Goal: Task Accomplishment & Management: Manage account settings

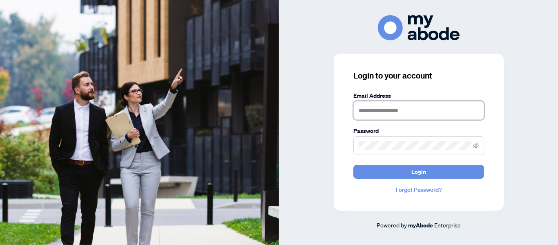
click at [375, 116] on input "text" at bounding box center [418, 110] width 131 height 19
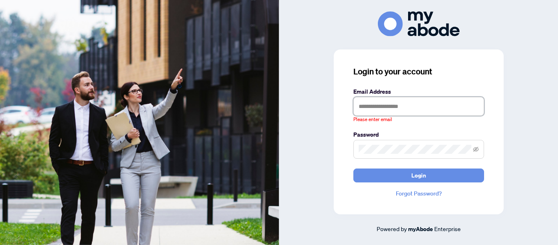
type input "**********"
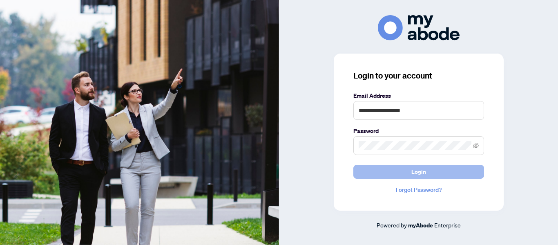
click at [415, 169] on span "Login" at bounding box center [418, 171] width 15 height 13
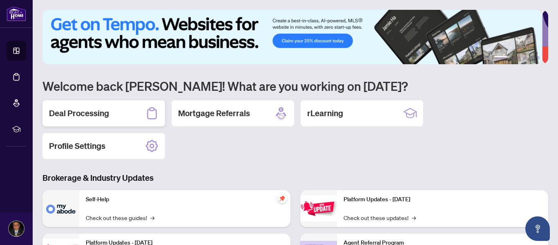
click at [109, 119] on div "Deal Processing" at bounding box center [103, 113] width 122 height 26
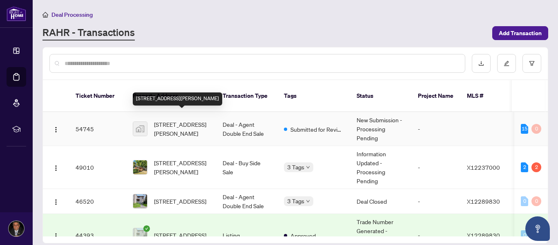
click at [161, 120] on span "[STREET_ADDRESS][PERSON_NAME]" at bounding box center [182, 129] width 56 height 18
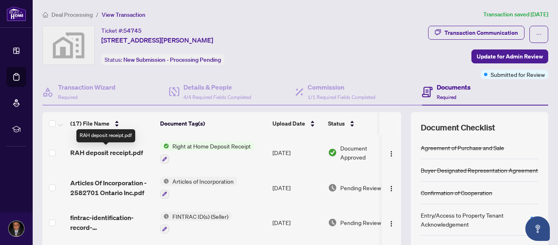
click at [128, 148] on span "RAH deposit receipt.pdf" at bounding box center [106, 152] width 73 height 10
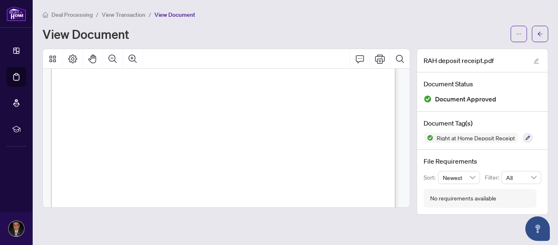
scroll to position [265, 0]
click at [545, 31] on button "button" at bounding box center [540, 34] width 16 height 16
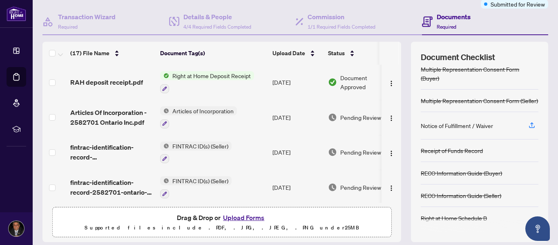
scroll to position [97, 0]
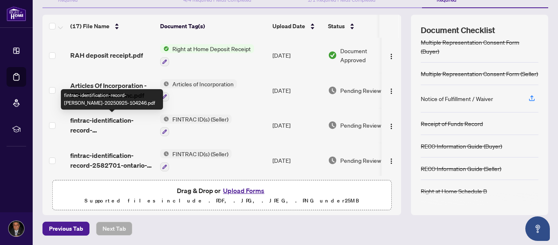
click at [113, 116] on span "fintrac-identification-record-[PERSON_NAME]-20250925-104246.pdf" at bounding box center [111, 125] width 83 height 20
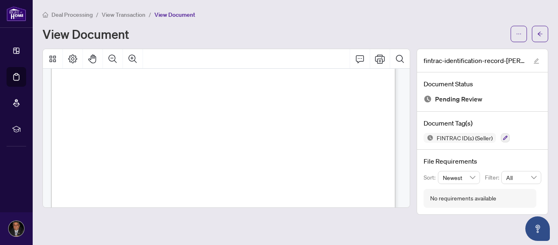
scroll to position [544, 0]
click at [547, 36] on button "button" at bounding box center [540, 34] width 16 height 16
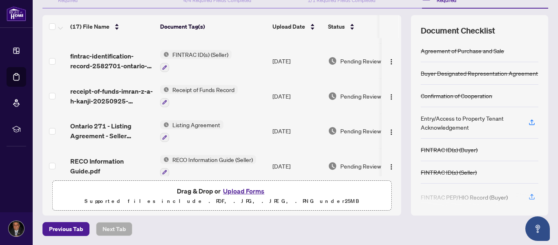
scroll to position [96, 0]
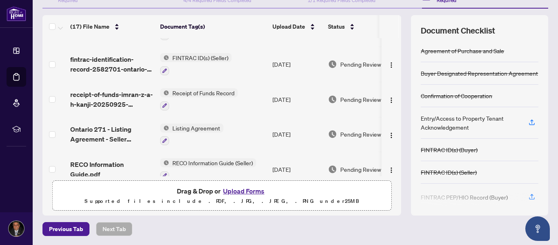
click at [545, 27] on main "Deal Processing / View Transaction Transaction saved [DATE] Ticket #: 54745 [ST…" at bounding box center [295, 122] width 525 height 245
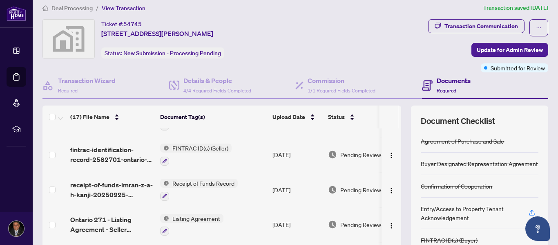
scroll to position [0, 0]
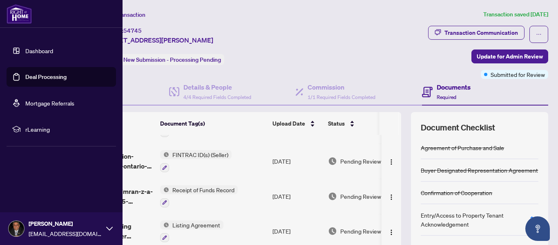
click at [42, 48] on link "Dashboard" at bounding box center [39, 50] width 28 height 7
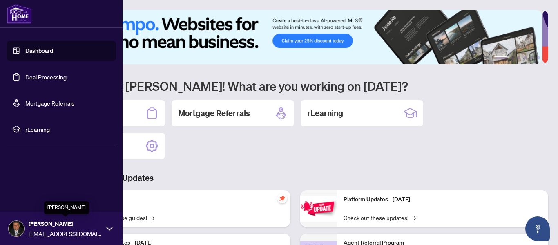
click at [101, 227] on span "[PERSON_NAME]" at bounding box center [65, 223] width 73 height 9
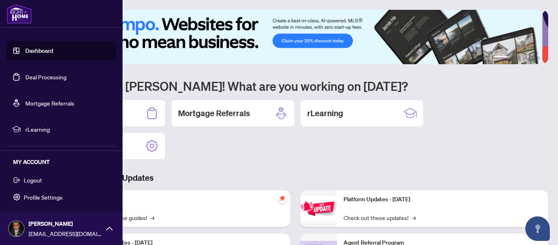
click at [29, 178] on span "Logout" at bounding box center [33, 179] width 18 height 13
